Goal: Navigation & Orientation: Find specific page/section

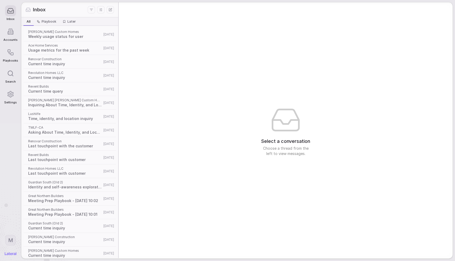
click at [90, 9] on html "Inbox Accounts Playbooks Search Settings M Inbox All All Playbook Playbook Late…" at bounding box center [227, 130] width 455 height 261
click at [70, 4] on html "Inbox Accounts Playbooks Search Settings M Inbox All All Playbook Playbook Late…" at bounding box center [227, 130] width 455 height 261
click at [102, 13] on div "Inbox" at bounding box center [69, 9] width 97 height 15
click at [102, 10] on icon "Display settings" at bounding box center [100, 9] width 5 height 5
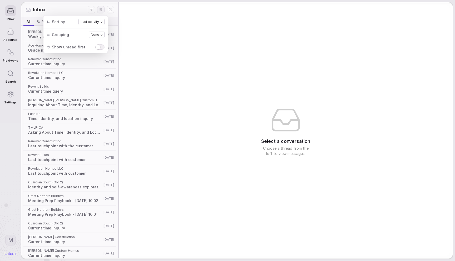
click at [82, 9] on div "Inbox" at bounding box center [57, 9] width 62 height 7
